Goal: Register for event/course

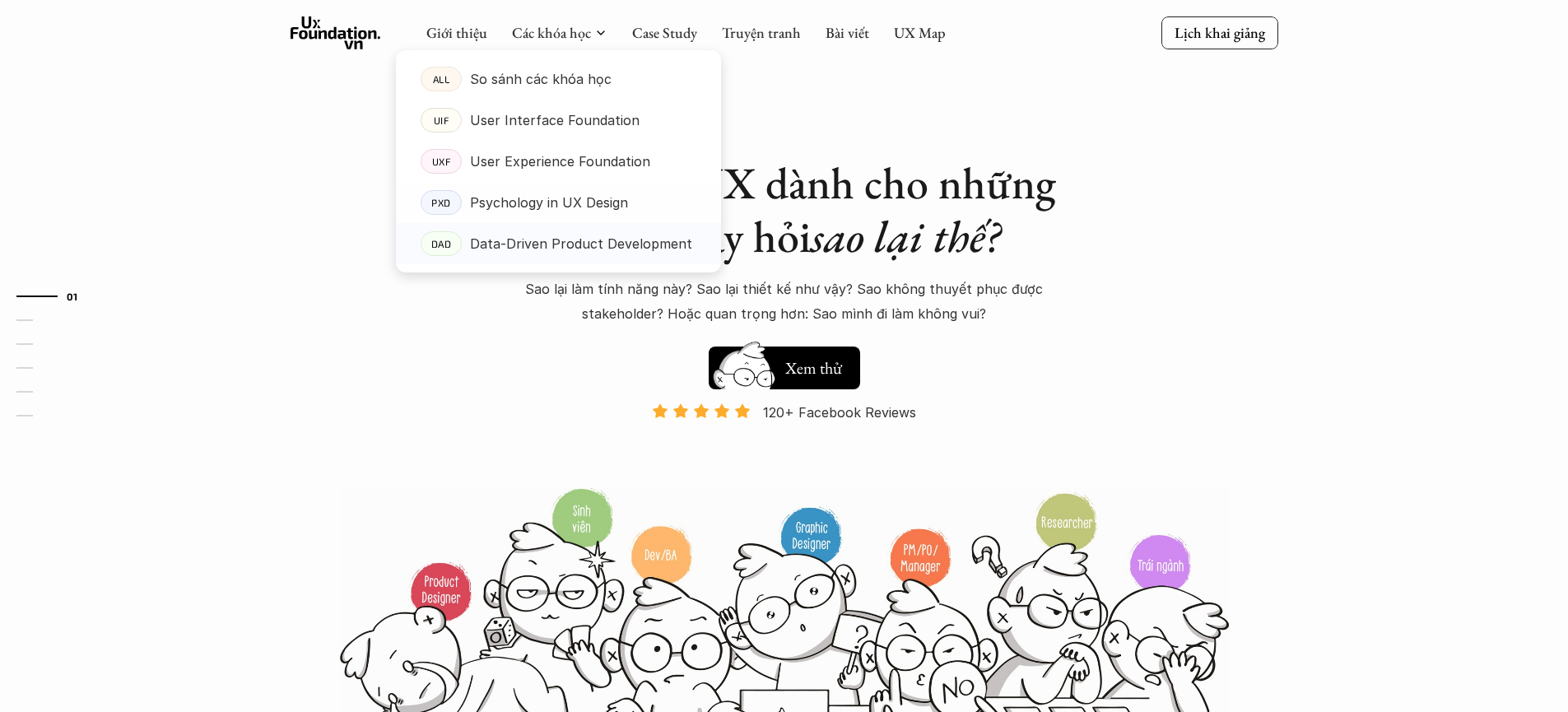
click at [558, 240] on p "Data-Driven Product Development" at bounding box center [582, 244] width 223 height 25
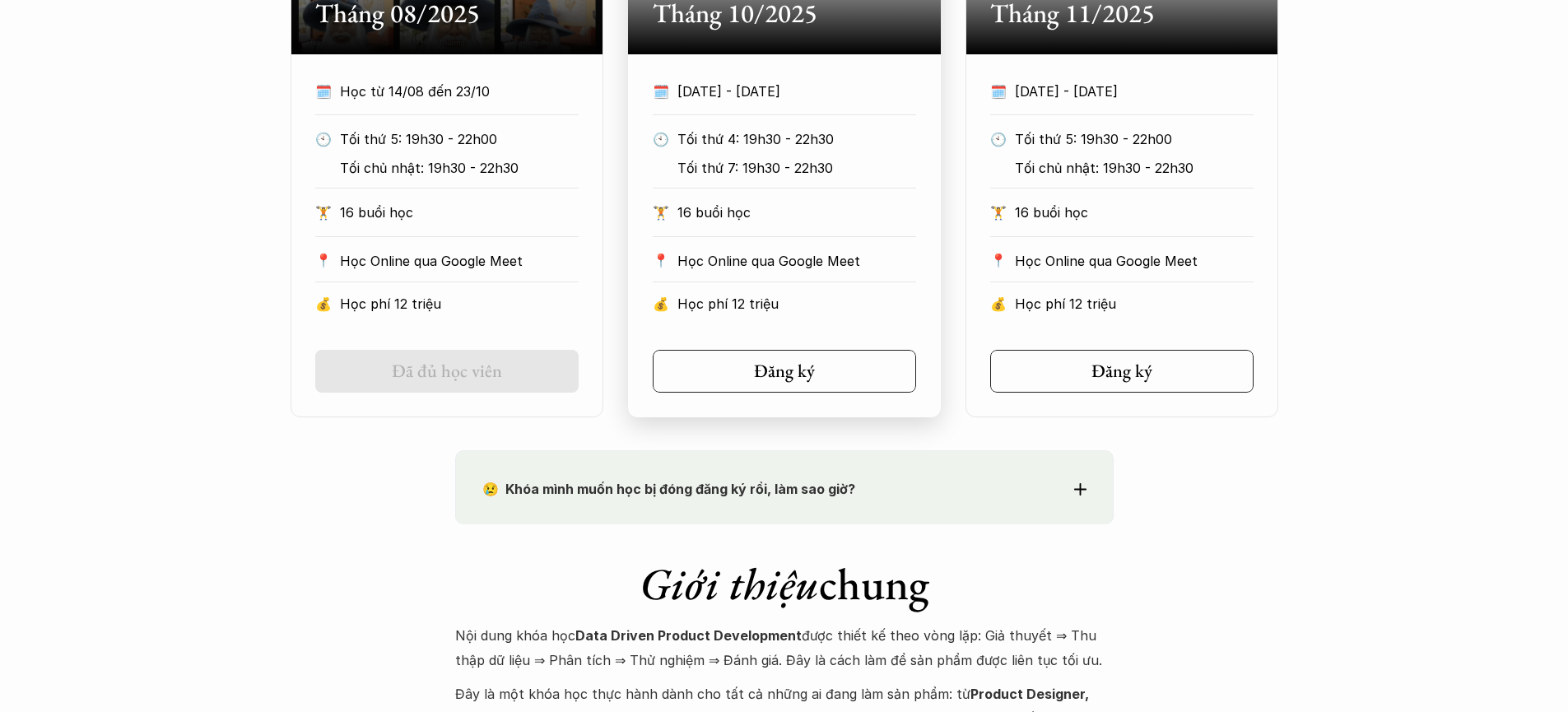
scroll to position [1275, 0]
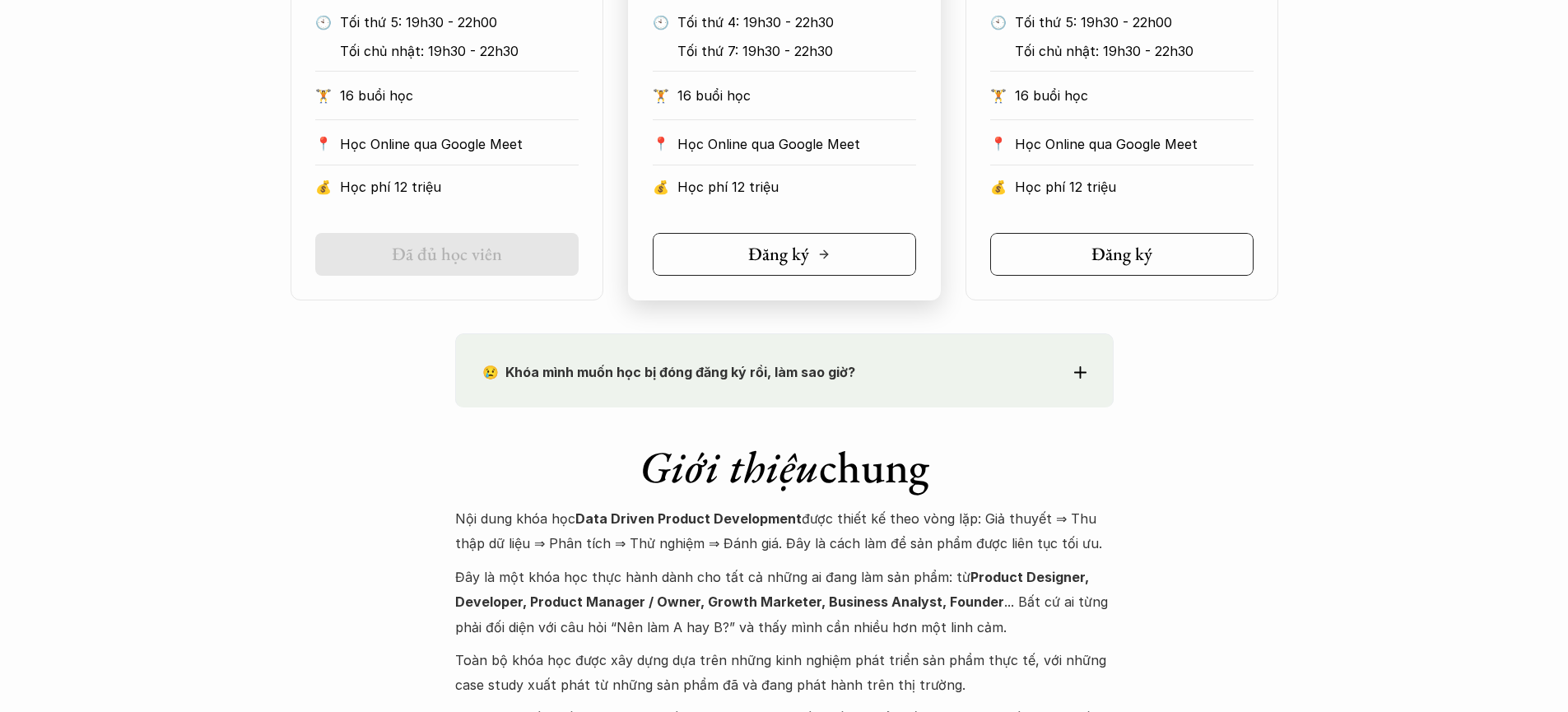
click at [780, 254] on h5 "Đăng ký" at bounding box center [779, 254] width 61 height 22
